Goal: Task Accomplishment & Management: Use online tool/utility

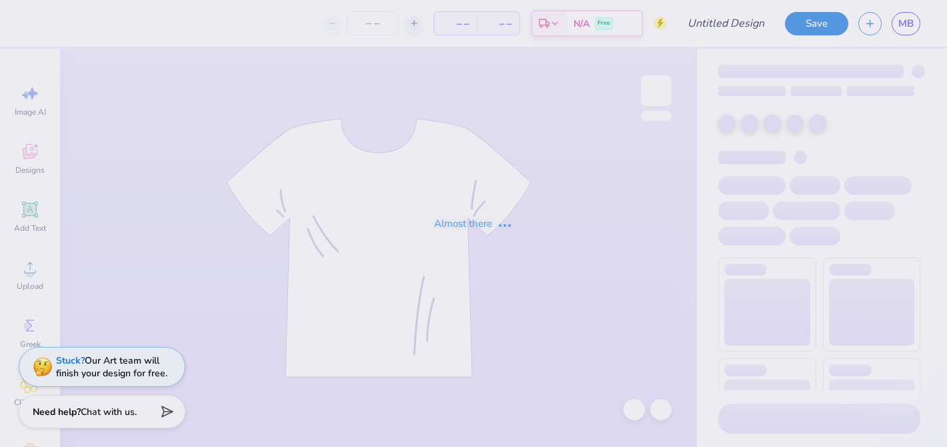
type input "all gen camping design"
type input "28"
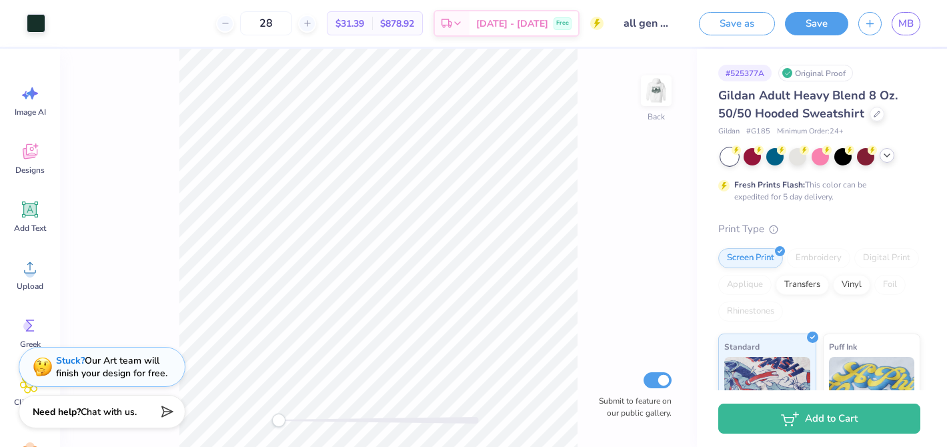
click at [883, 151] on icon at bounding box center [886, 155] width 11 height 11
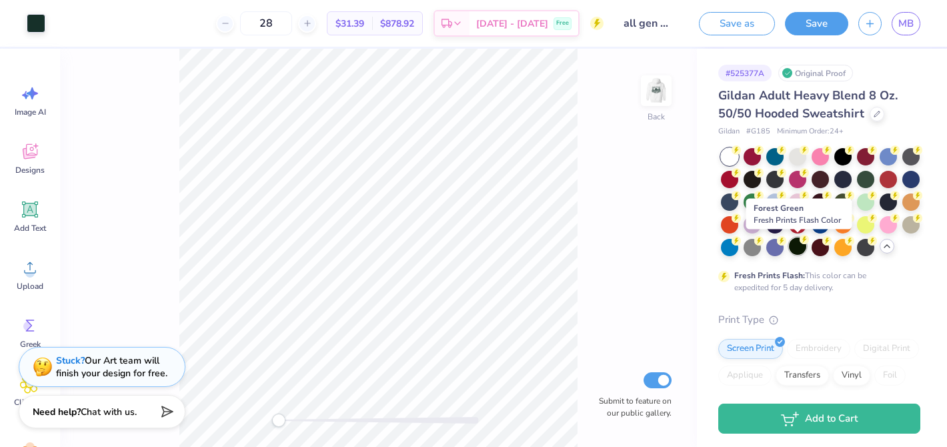
click at [801, 247] on div at bounding box center [797, 245] width 17 height 17
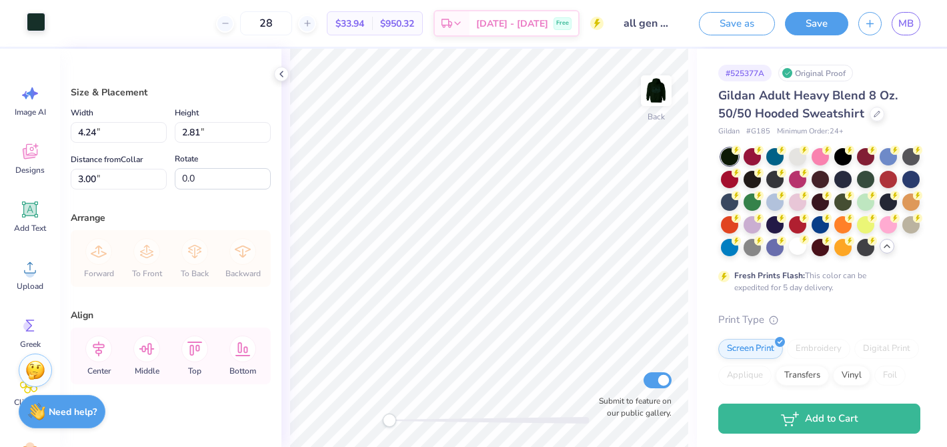
click at [33, 26] on div at bounding box center [36, 22] width 19 height 19
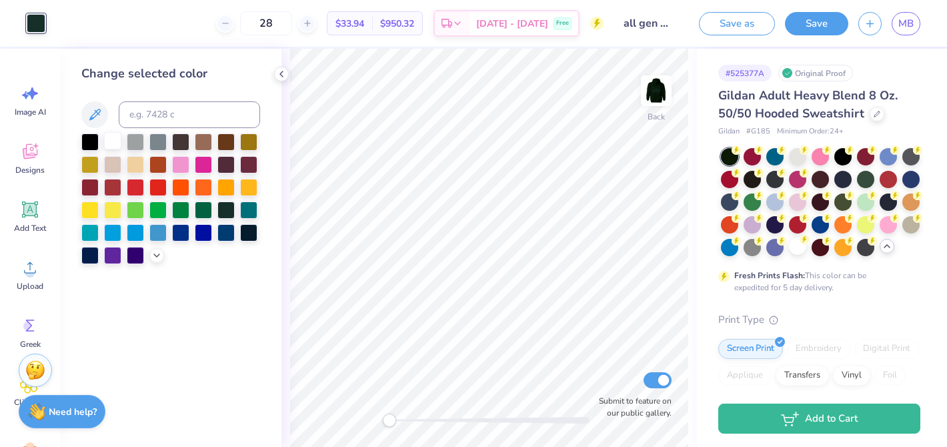
click at [117, 143] on div at bounding box center [112, 140] width 17 height 17
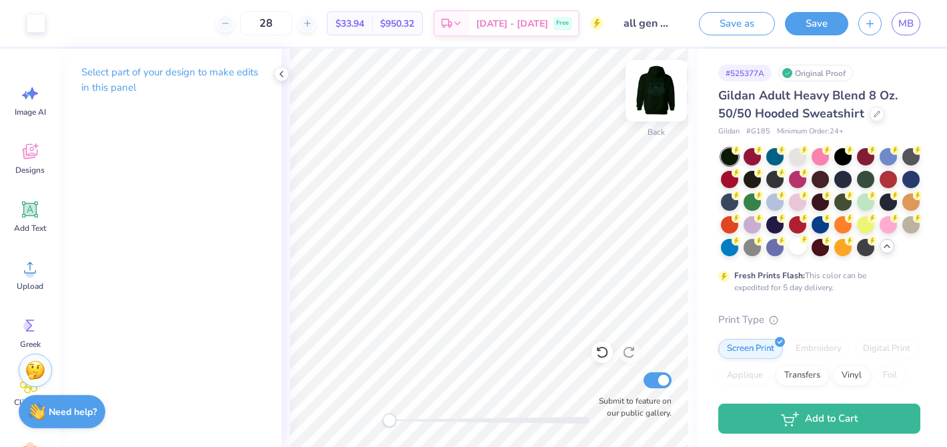
click at [647, 89] on img at bounding box center [655, 90] width 53 height 53
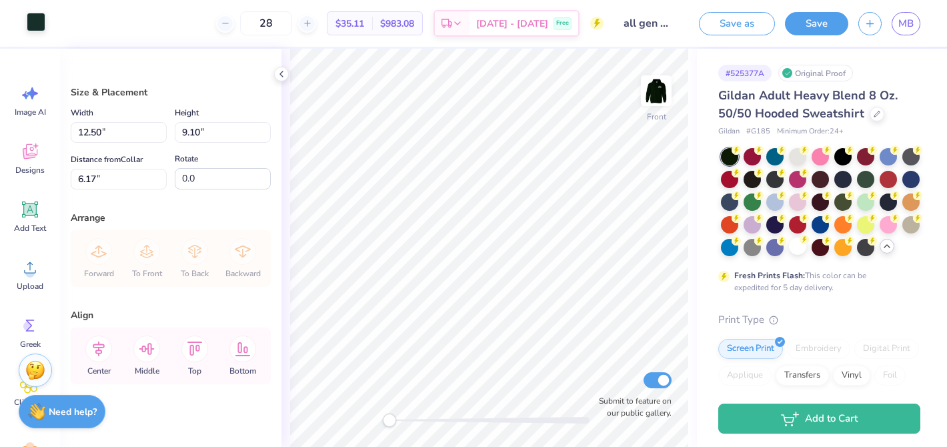
click at [35, 23] on div at bounding box center [36, 22] width 19 height 19
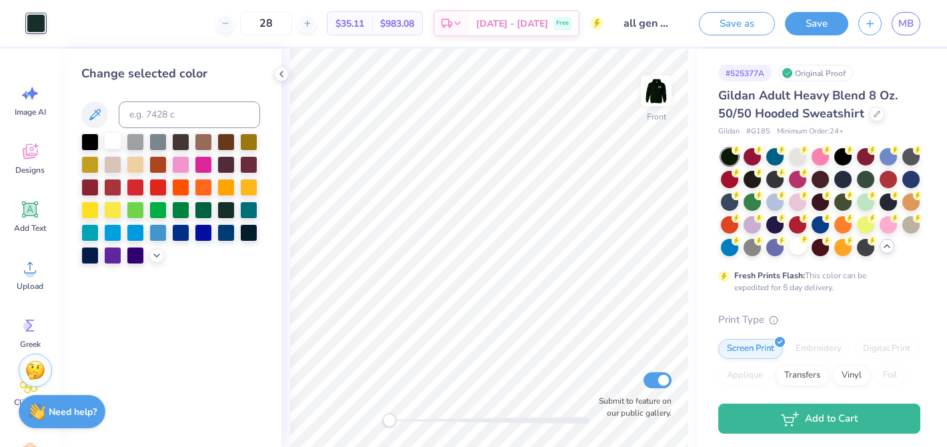
click at [119, 138] on div at bounding box center [112, 140] width 17 height 17
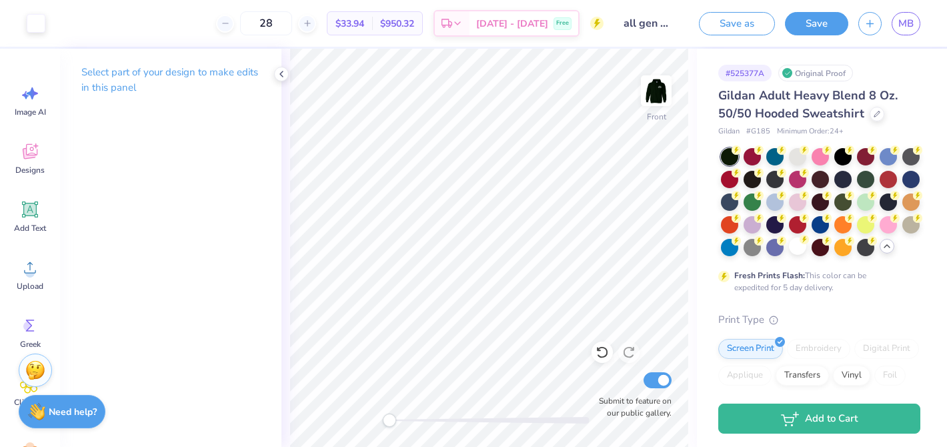
click at [357, 418] on div "Front Submit to feature on our public gallery." at bounding box center [488, 248] width 415 height 398
click at [803, 24] on button "Save" at bounding box center [816, 21] width 63 height 23
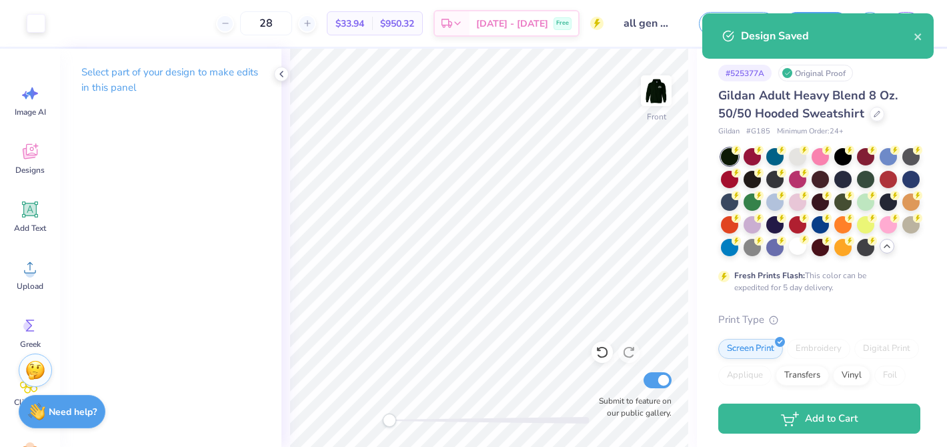
click at [911, 30] on div "Design Saved" at bounding box center [827, 36] width 173 height 16
click at [916, 31] on icon "close" at bounding box center [917, 36] width 9 height 11
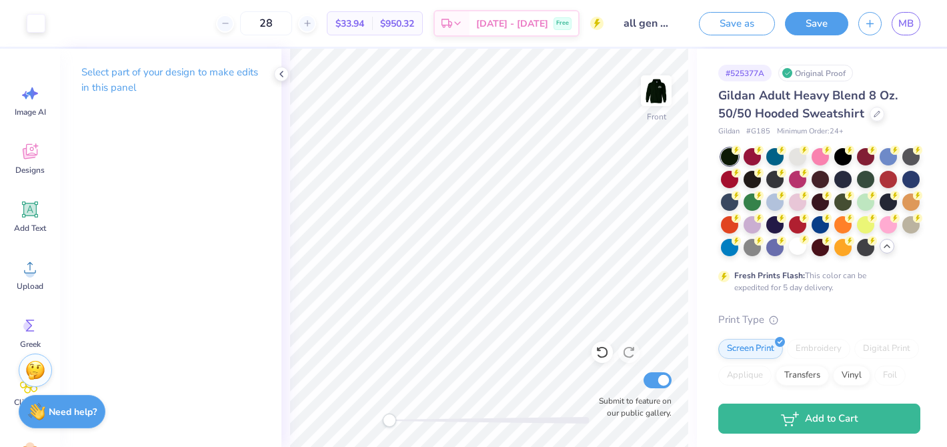
click at [909, 24] on div "Design Saved" at bounding box center [817, 41] width 237 height 61
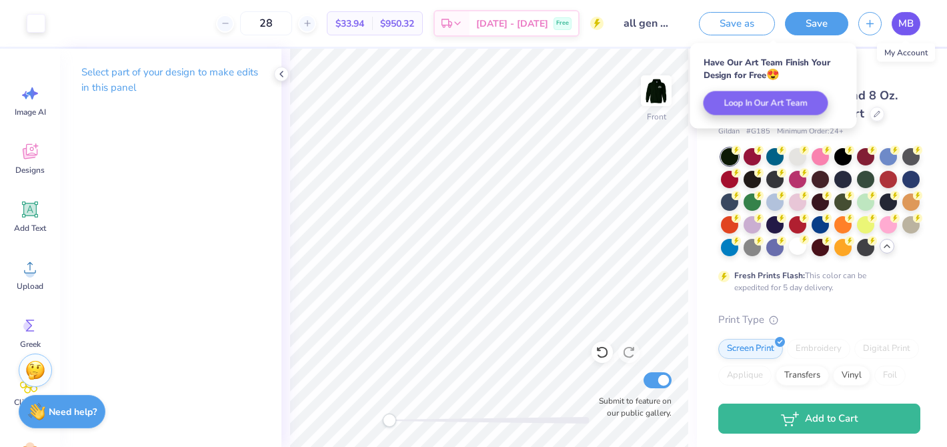
click at [909, 25] on span "MB" at bounding box center [905, 23] width 15 height 15
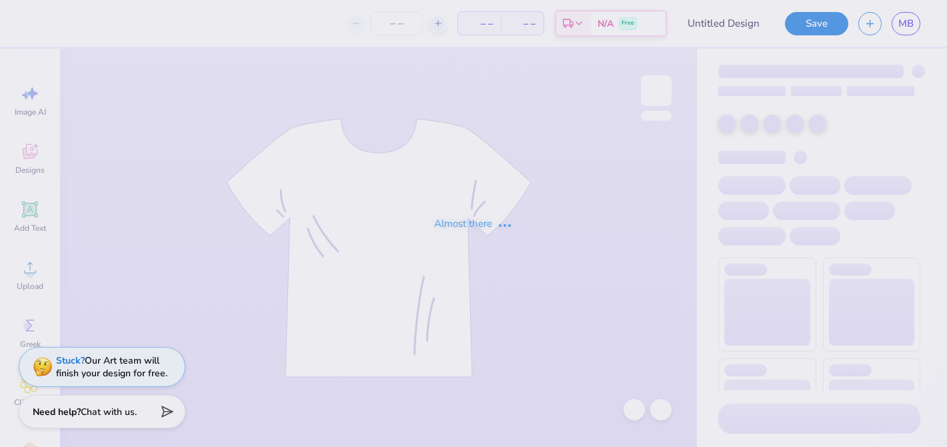
type input "all gen camping design 1"
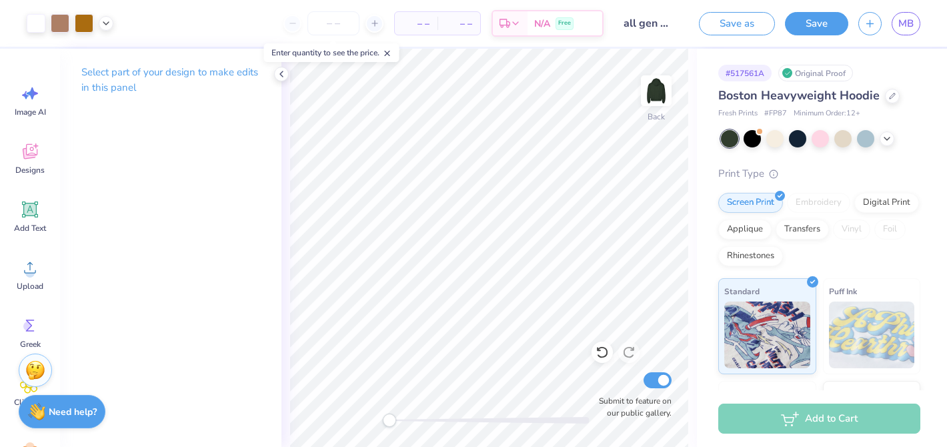
click at [337, 36] on div "– – Per Item – – Total Est. Delivery N/A Free" at bounding box center [363, 23] width 480 height 47
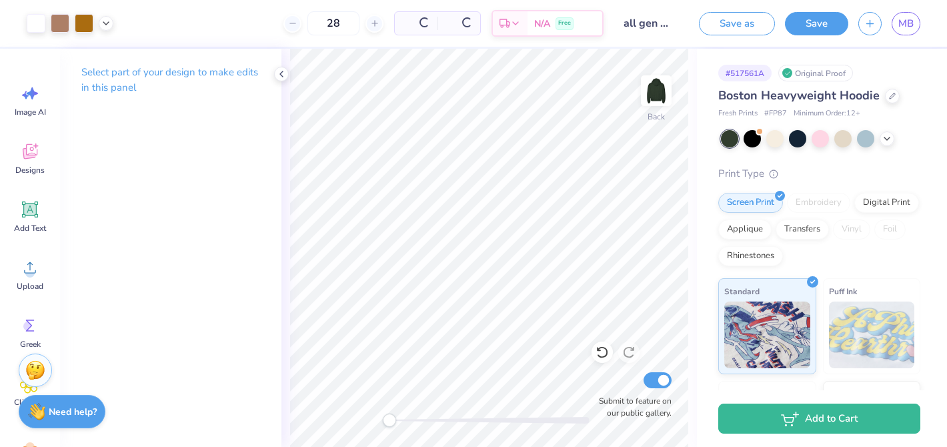
type input "28"
click at [886, 96] on div at bounding box center [892, 94] width 15 height 15
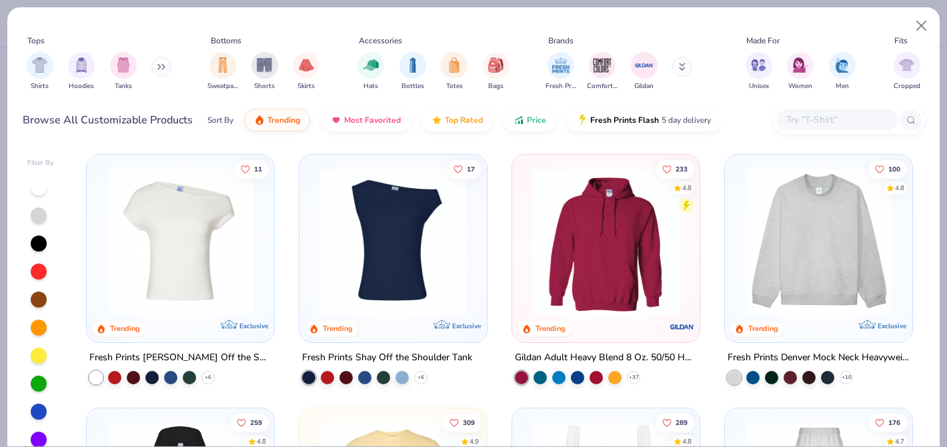
click at [566, 257] on img at bounding box center [605, 241] width 161 height 147
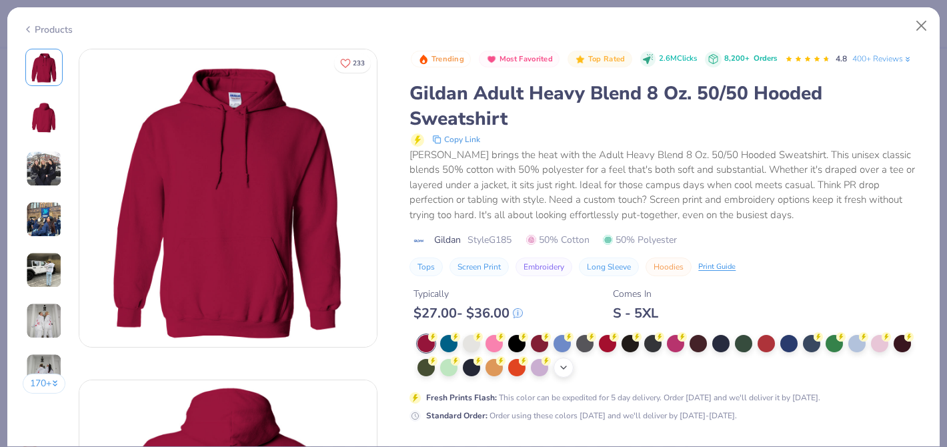
click at [564, 362] on icon at bounding box center [563, 367] width 11 height 11
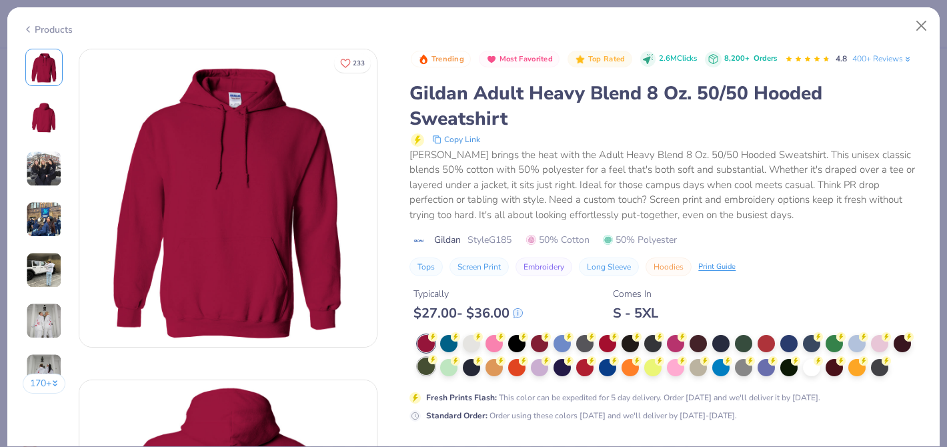
click at [427, 357] on div at bounding box center [425, 365] width 17 height 17
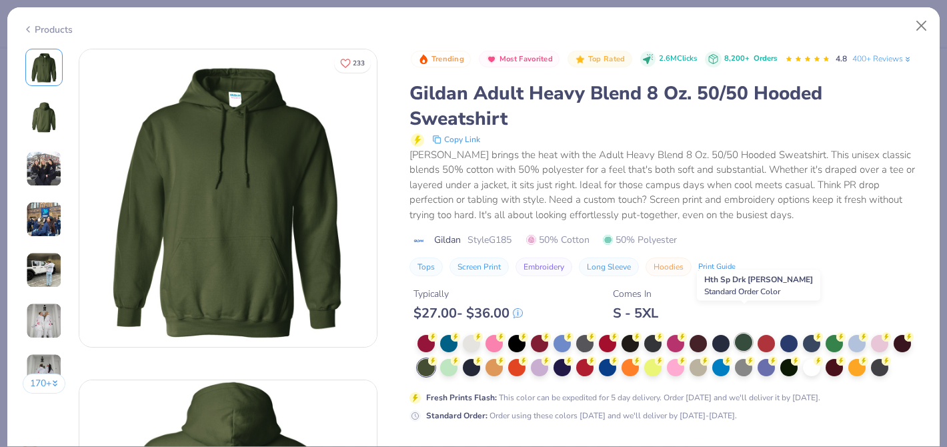
click at [750, 333] on div at bounding box center [743, 341] width 17 height 17
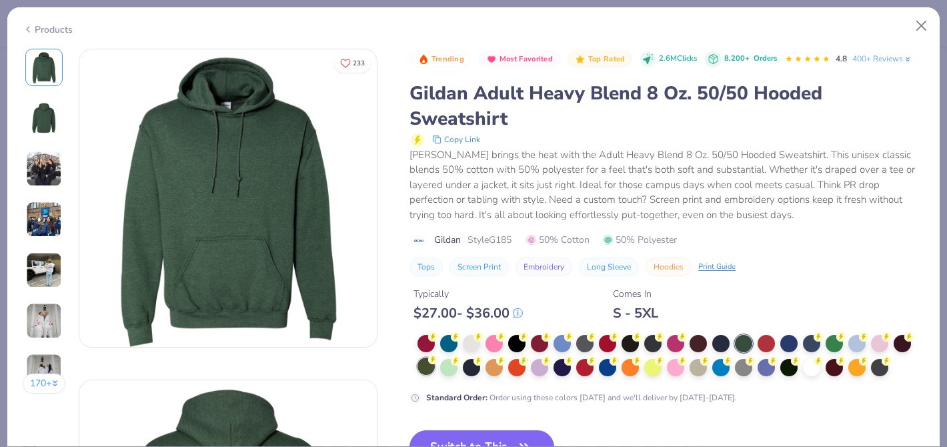
click at [433, 357] on div at bounding box center [425, 365] width 17 height 17
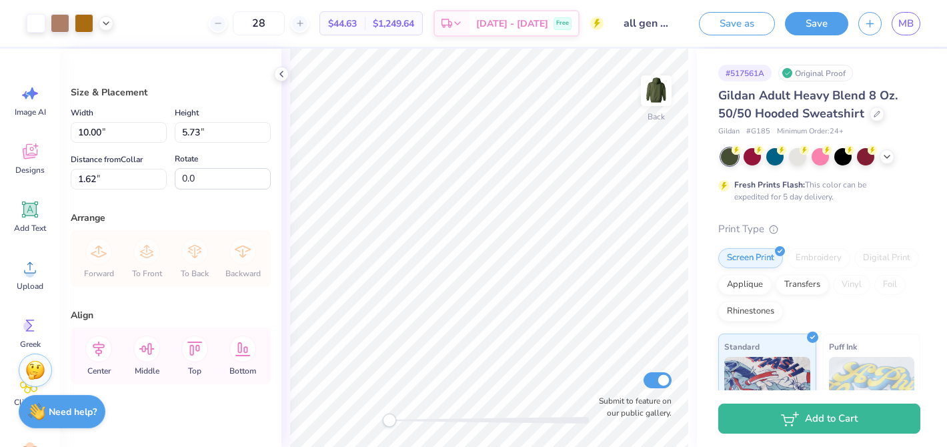
type input "3.00"
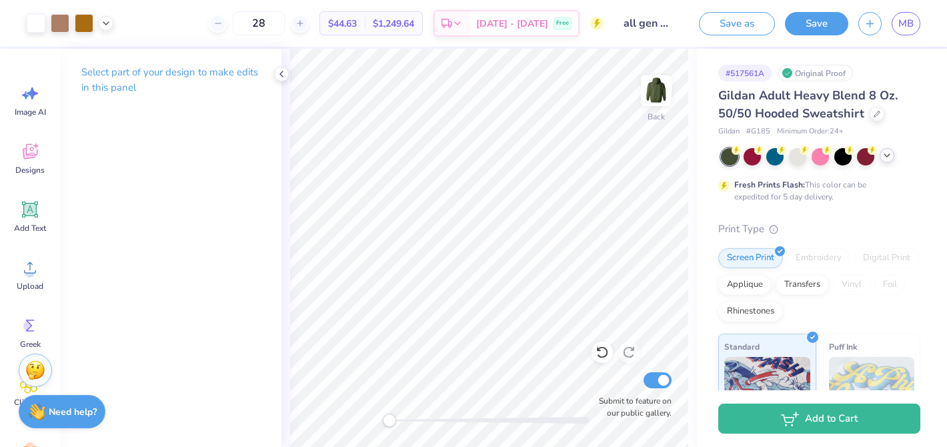
click at [889, 151] on icon at bounding box center [886, 155] width 11 height 11
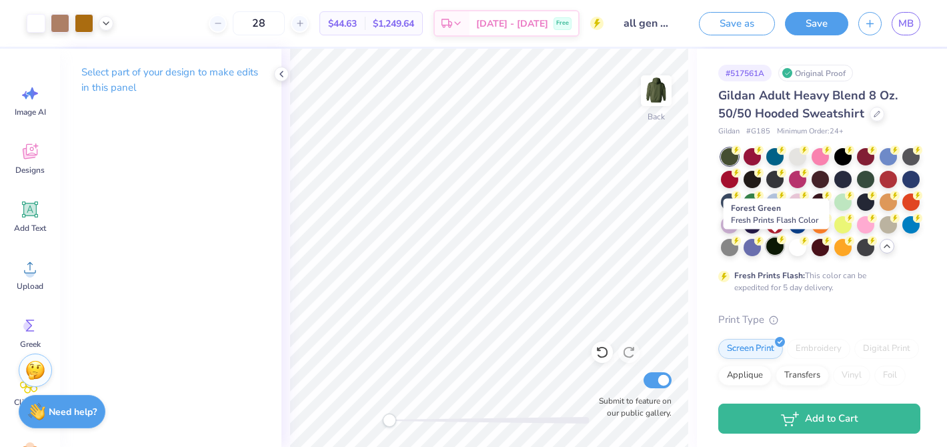
click at [769, 247] on div at bounding box center [774, 245] width 17 height 17
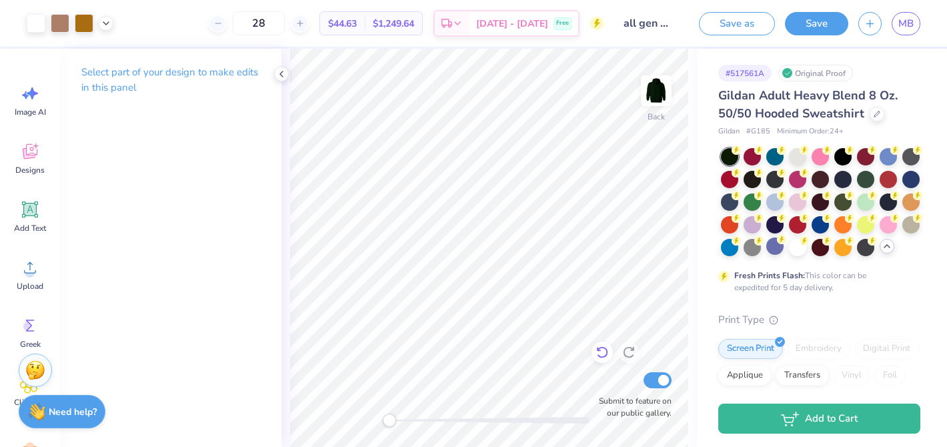
click at [610, 351] on div at bounding box center [601, 351] width 21 height 21
click at [627, 351] on icon at bounding box center [628, 351] width 13 height 13
click at [866, 179] on div at bounding box center [865, 177] width 17 height 17
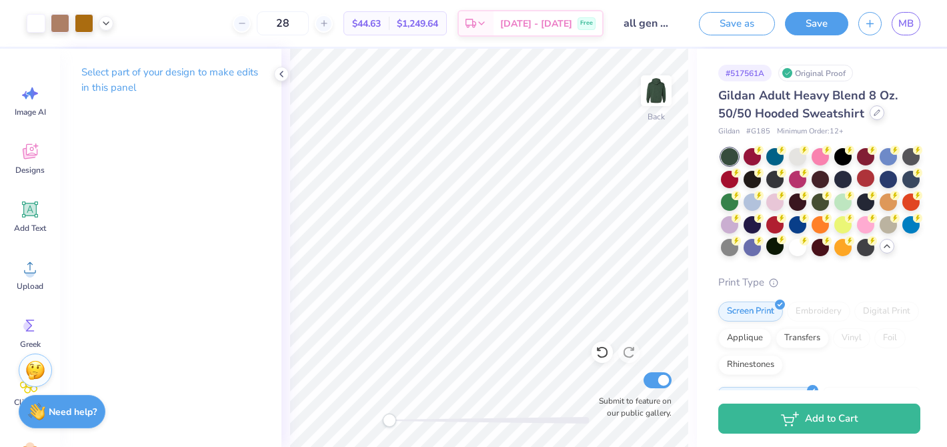
click at [876, 111] on icon at bounding box center [876, 112] width 7 height 7
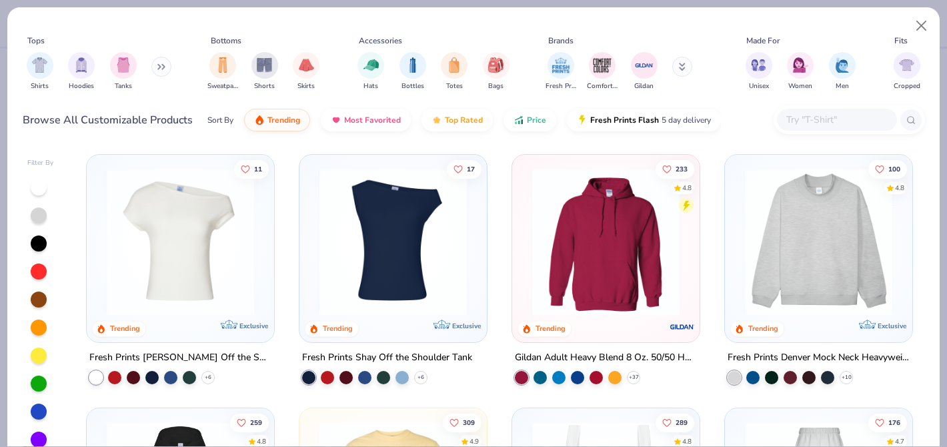
scroll to position [157, 0]
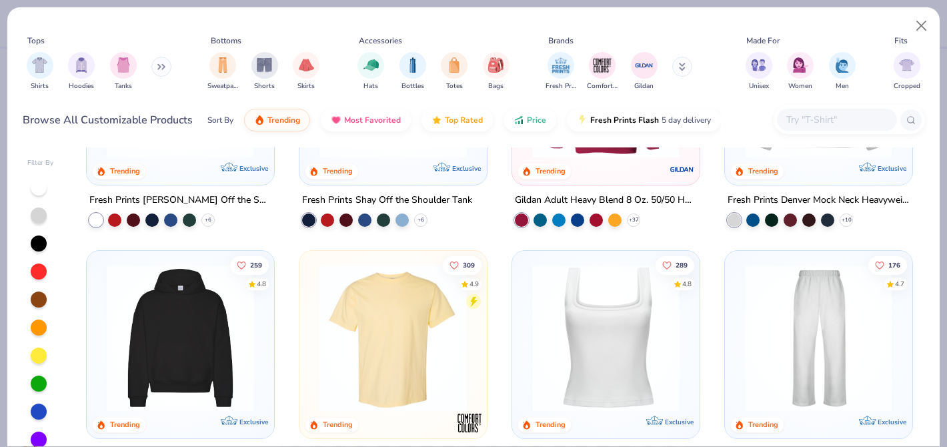
click at [157, 336] on img at bounding box center [180, 337] width 161 height 147
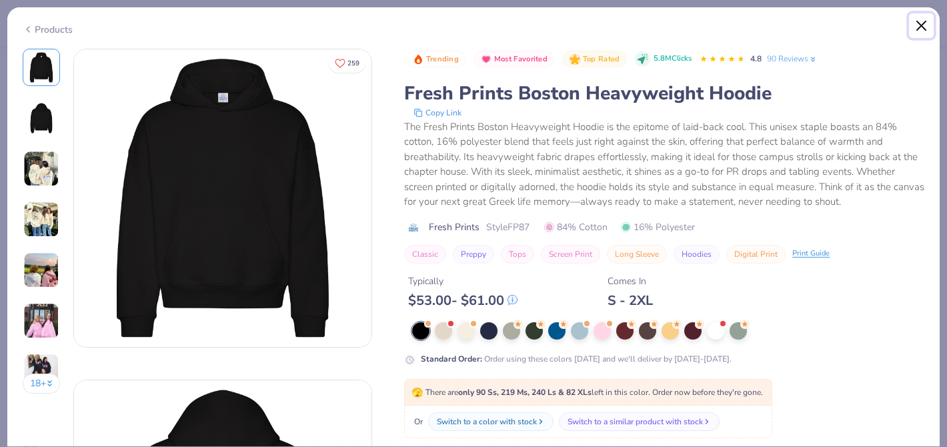
click at [916, 17] on button "Close" at bounding box center [921, 25] width 25 height 25
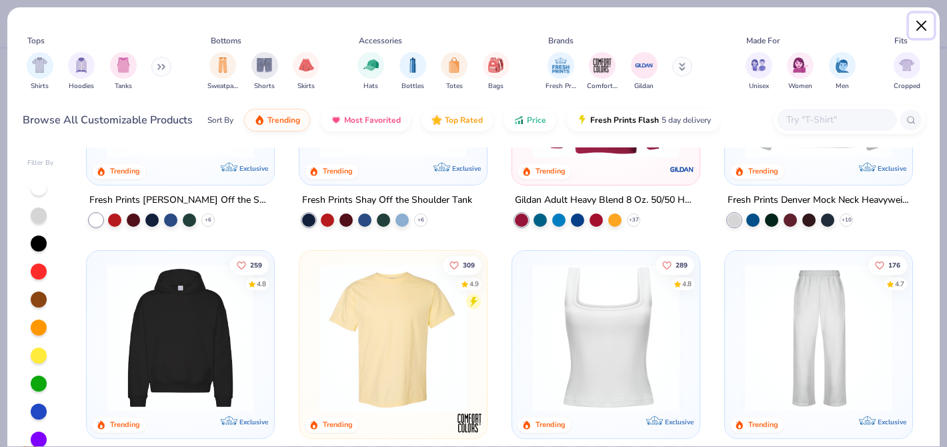
click at [915, 23] on button "Close" at bounding box center [921, 25] width 25 height 25
